Goal: Use online tool/utility: Utilize a website feature to perform a specific function

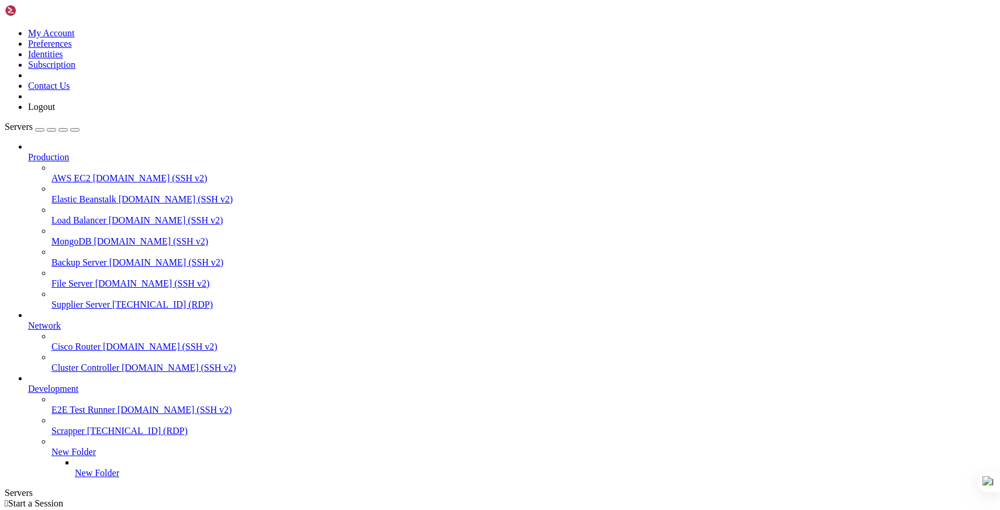
click at [93, 300] on span "Supplier Server" at bounding box center [80, 305] width 59 height 10
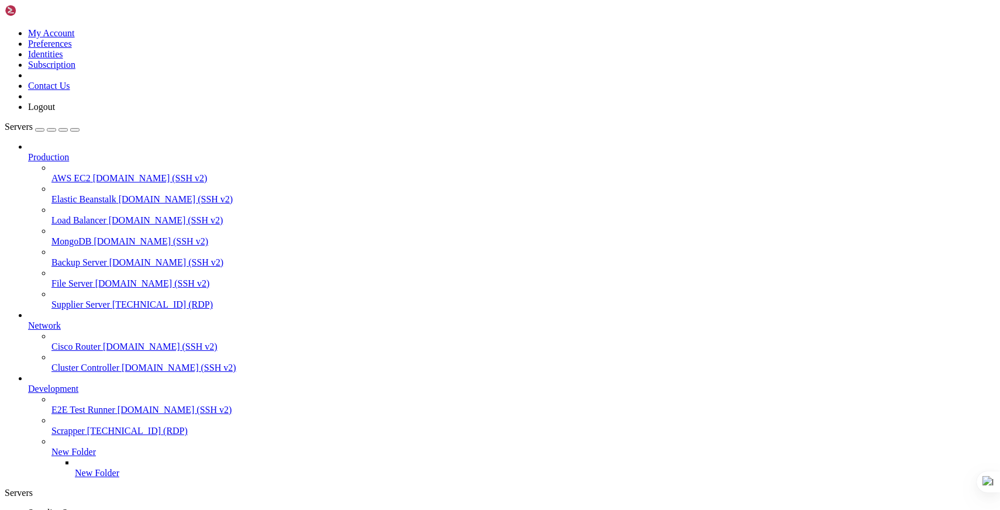
drag, startPoint x: 178, startPoint y: 836, endPoint x: 151, endPoint y: 834, distance: 27.6
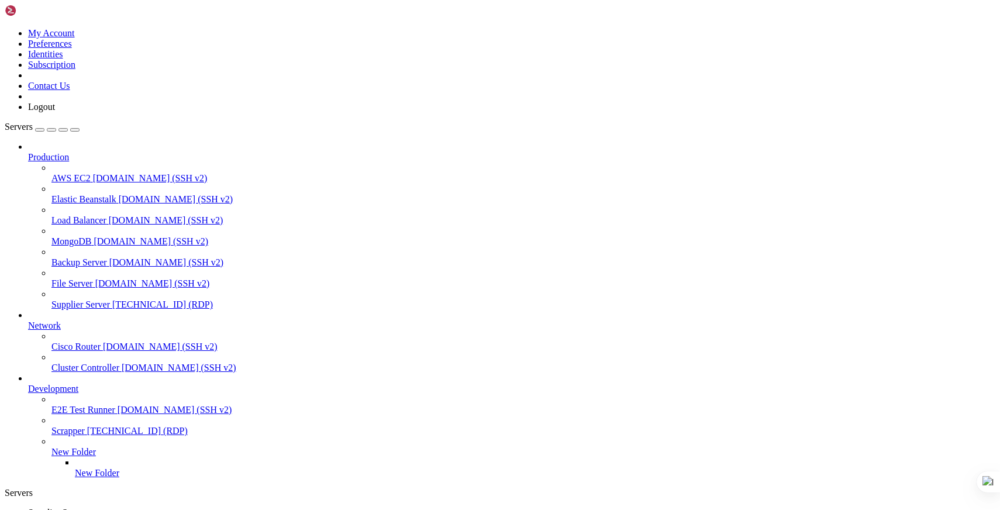
drag, startPoint x: 189, startPoint y: 837, endPoint x: 56, endPoint y: 831, distance: 132.9
